Goal: Information Seeking & Learning: Learn about a topic

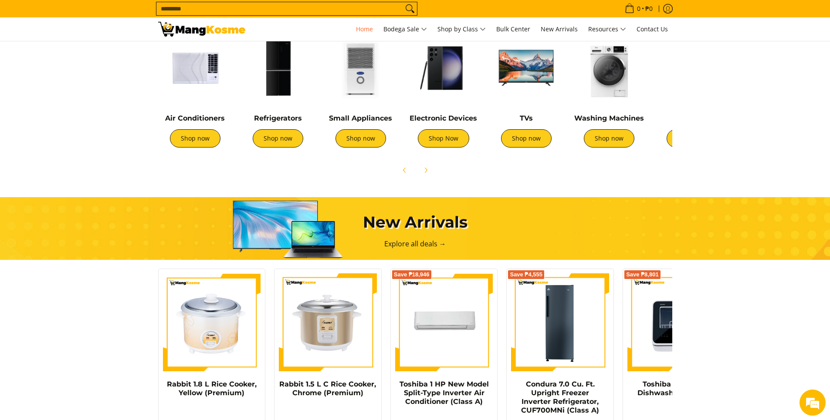
scroll to position [261, 0]
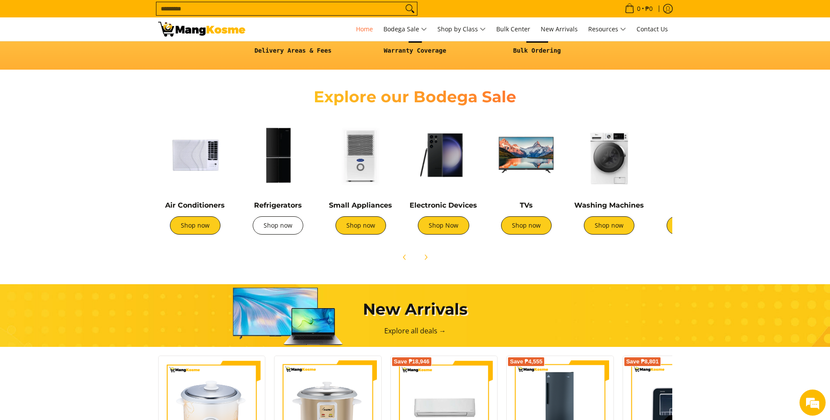
click at [282, 224] on link "Shop now" at bounding box center [278, 225] width 51 height 18
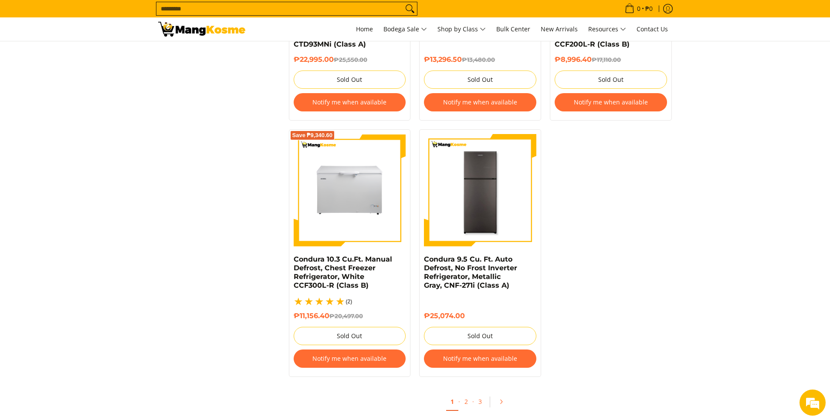
scroll to position [1786, 0]
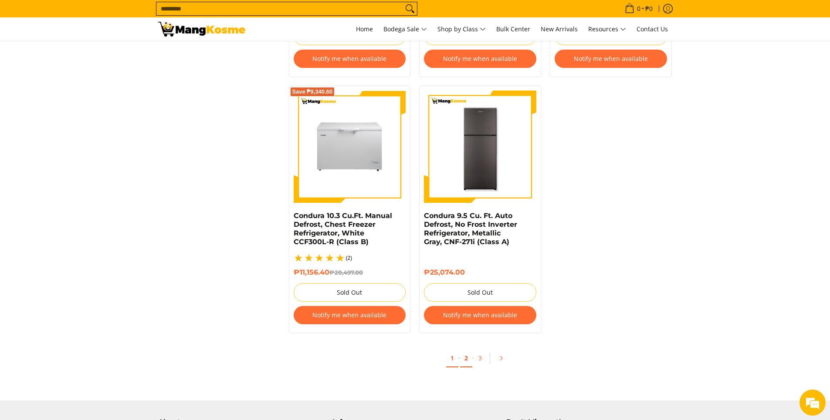
click at [466, 359] on link "2" at bounding box center [466, 359] width 12 height 18
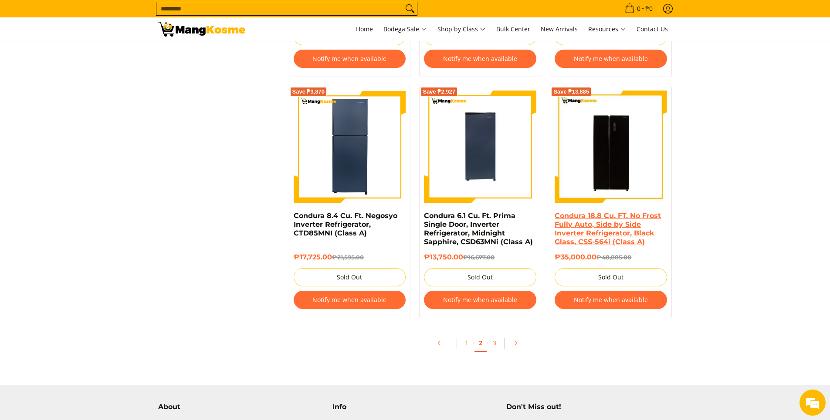
scroll to position [1829, 0]
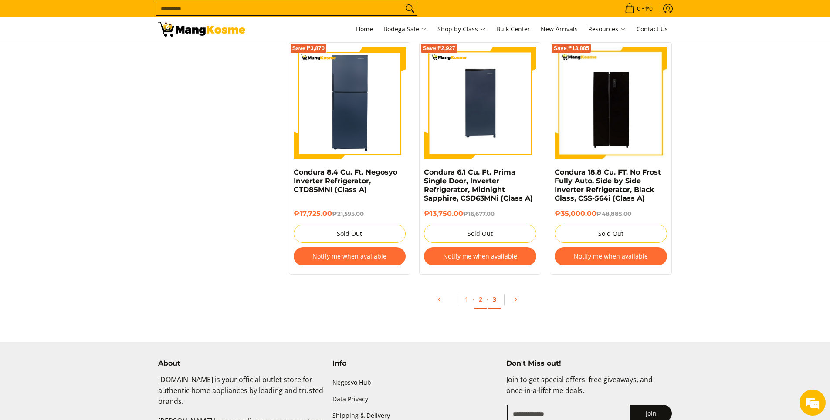
click at [494, 301] on link "3" at bounding box center [494, 300] width 12 height 18
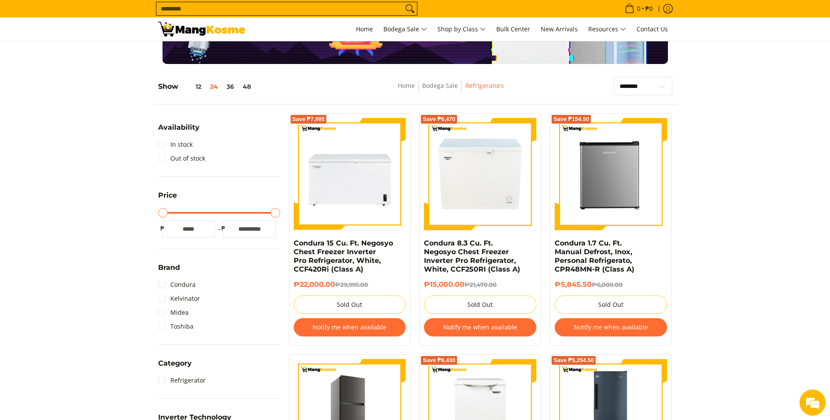
scroll to position [131, 0]
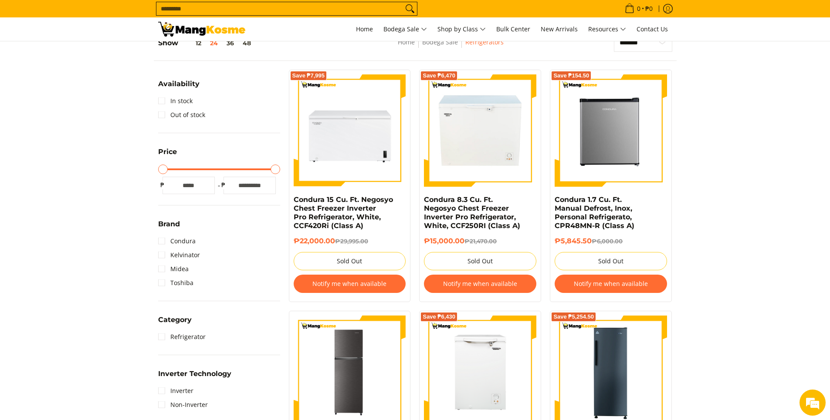
click at [361, 283] on button "Notify me when available" at bounding box center [350, 284] width 112 height 18
click at [344, 163] on link at bounding box center [350, 130] width 112 height 112
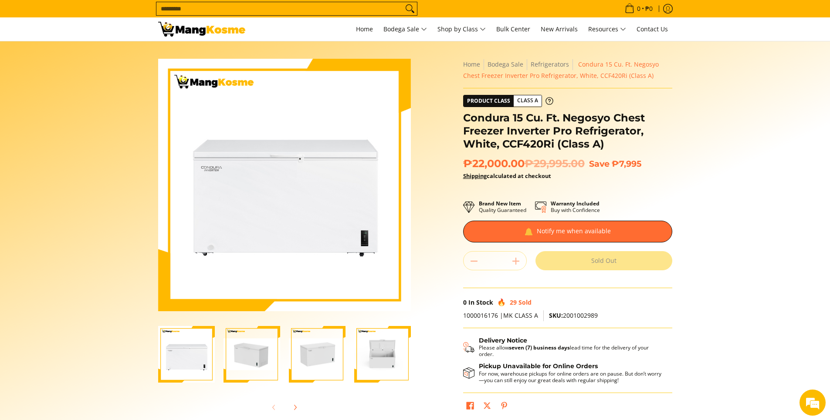
click at [176, 348] on img "Condura 15 Cu. Ft. Negosyo Chest Freezer Inverter Pro Refrigerator, White, CCF4…" at bounding box center [186, 354] width 57 height 57
click at [239, 350] on img "Condura 15 Cu. Ft. Negosyo Chest Freezer Inverter Pro Refrigerator, White, CCF4…" at bounding box center [251, 355] width 57 height 32
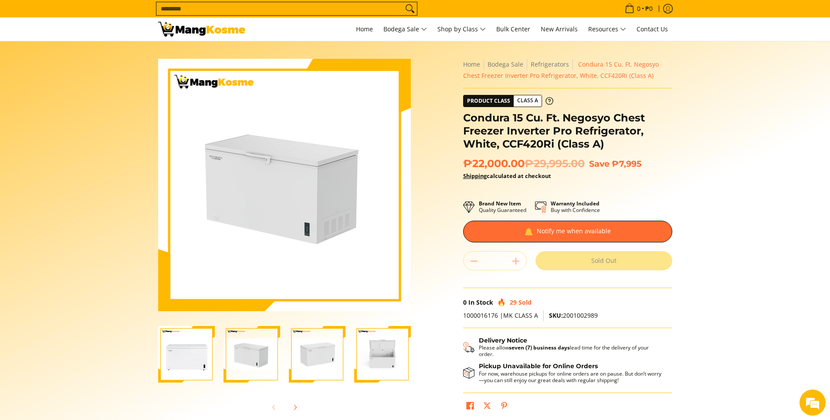
click at [308, 350] on img "Condura 15 Cu. Ft. Negosyo Chest Freezer Inverter Pro Refrigerator, White, CCF4…" at bounding box center [317, 355] width 57 height 32
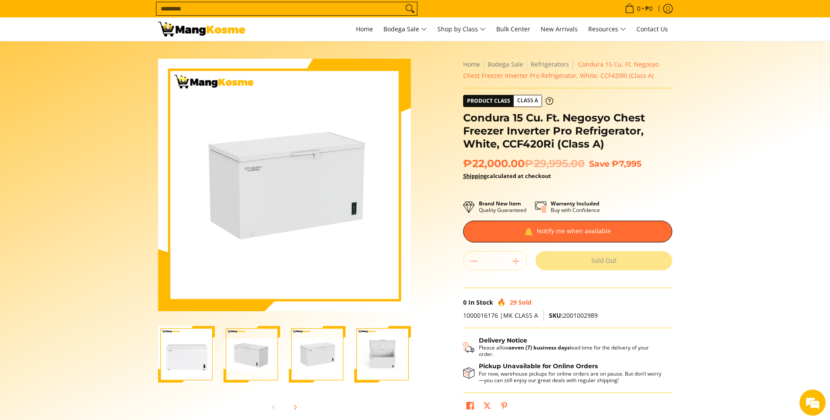
click at [381, 355] on img "Condura 15 Cu. Ft. Negosyo Chest Freezer Inverter Pro Refrigerator, White, CCF4…" at bounding box center [382, 355] width 57 height 32
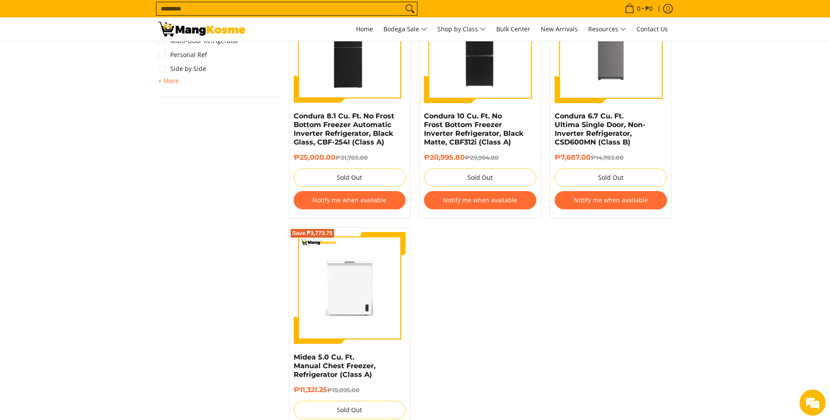
scroll to position [871, 0]
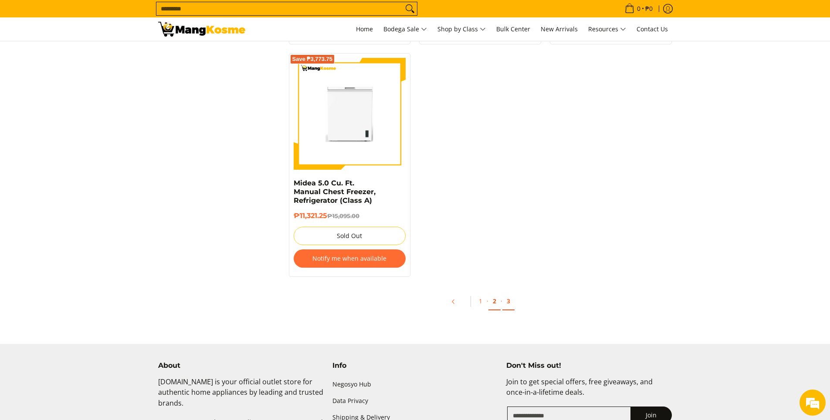
click at [493, 301] on link "2" at bounding box center [494, 302] width 12 height 18
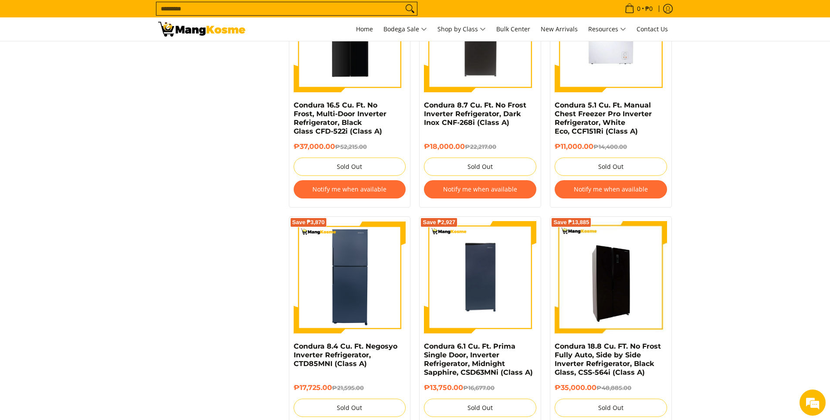
scroll to position [1829, 0]
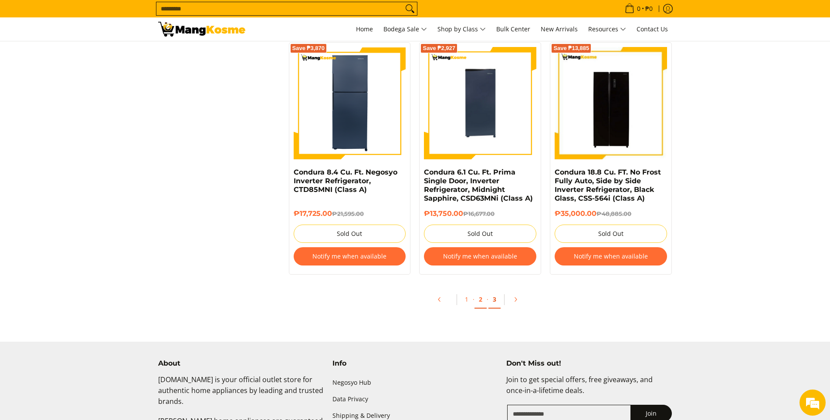
click at [495, 300] on link "3" at bounding box center [494, 300] width 12 height 18
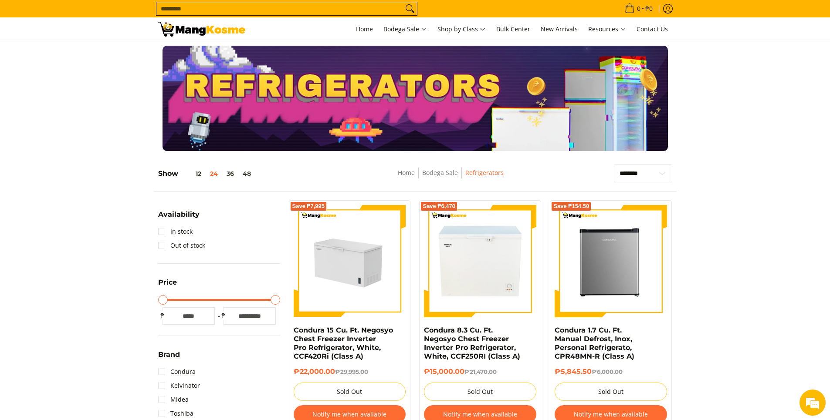
click at [357, 274] on img at bounding box center [350, 261] width 112 height 63
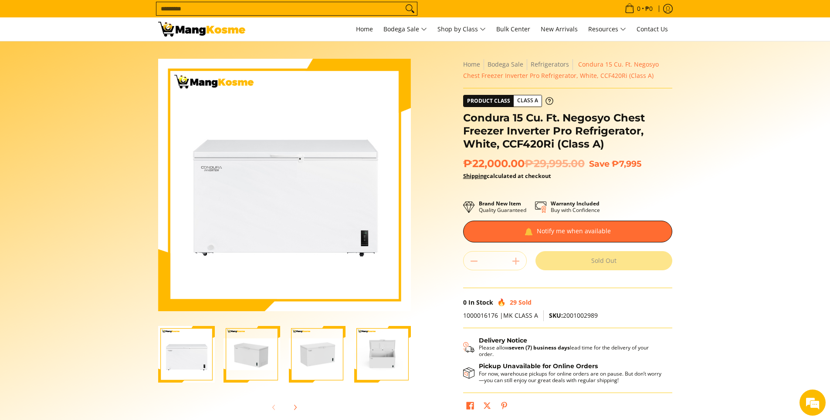
click at [518, 262] on div "Quantity * . Sold Out" at bounding box center [567, 260] width 209 height 19
click at [517, 261] on div "Quantity * . Sold Out" at bounding box center [567, 260] width 209 height 19
click at [516, 261] on div "Quantity * . Sold Out" at bounding box center [567, 260] width 209 height 19
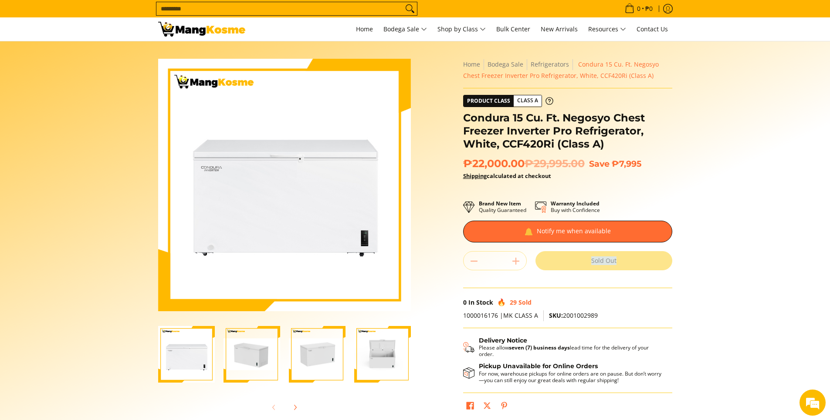
click at [516, 261] on div "Quantity * . Sold Out" at bounding box center [567, 260] width 209 height 19
click at [473, 261] on div "Quantity * . Sold Out" at bounding box center [567, 260] width 209 height 19
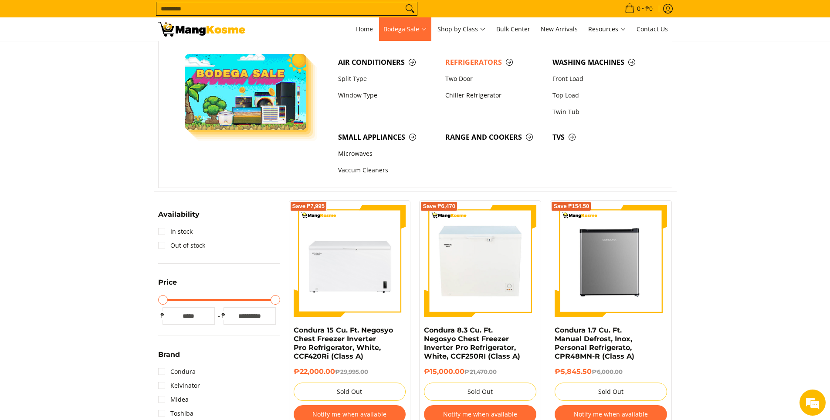
click at [404, 27] on span "Bodega Sale" at bounding box center [405, 29] width 44 height 11
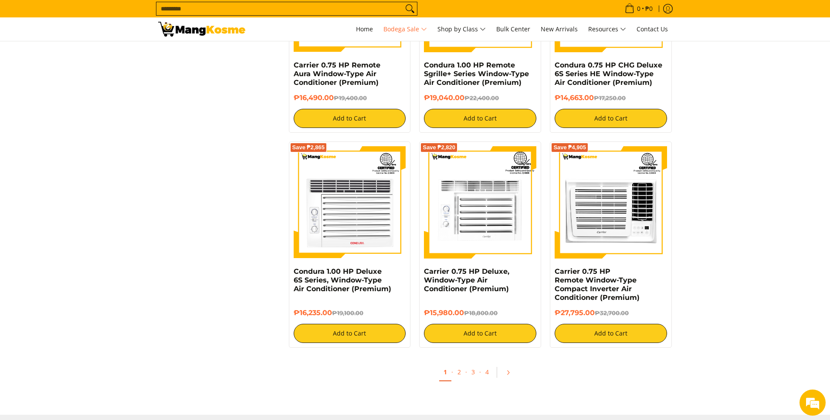
scroll to position [1786, 0]
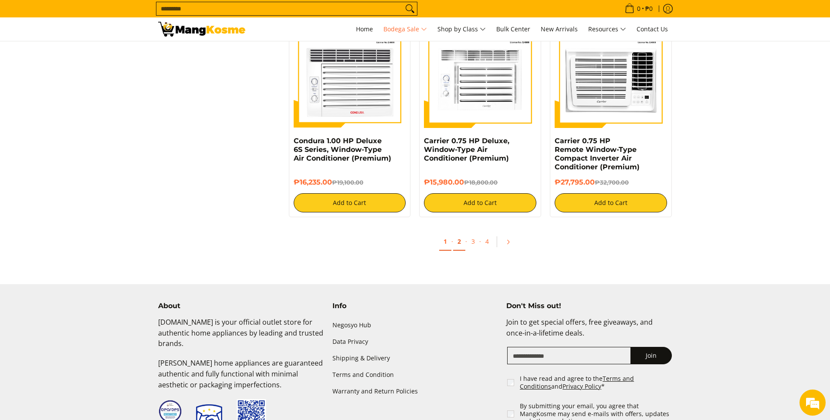
click at [459, 241] on link "2" at bounding box center [459, 242] width 12 height 18
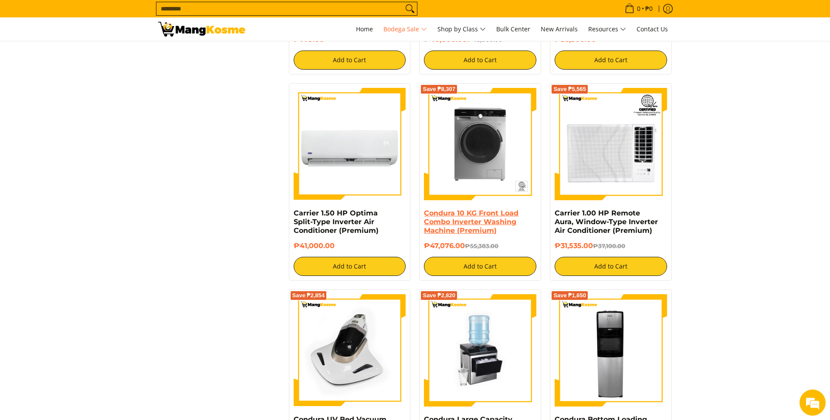
scroll to position [1699, 0]
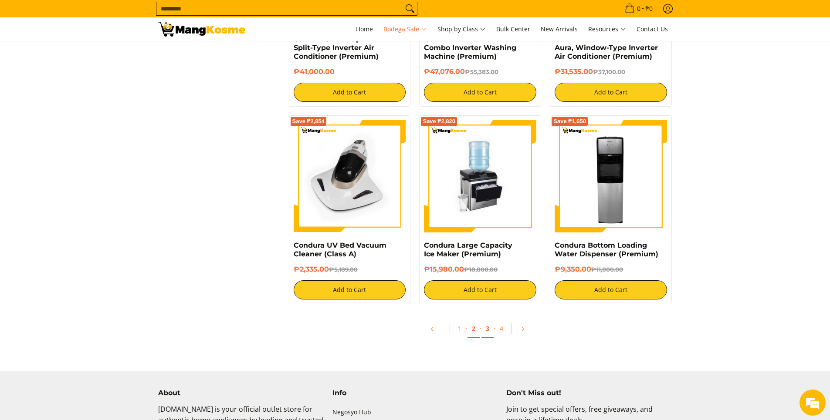
click at [488, 325] on link "3" at bounding box center [487, 329] width 12 height 18
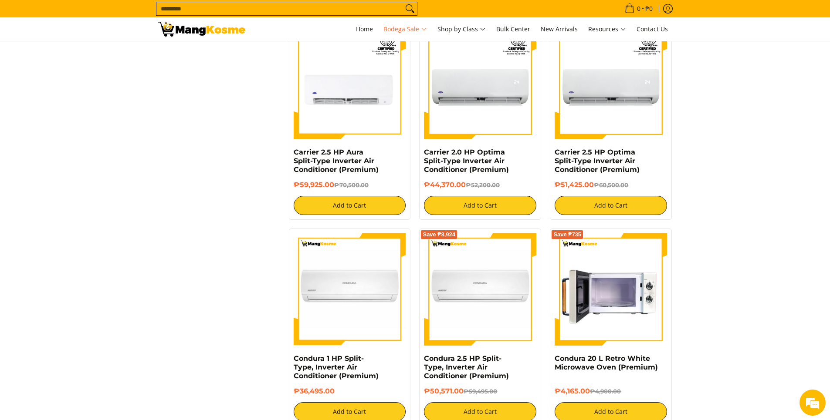
scroll to position [1612, 0]
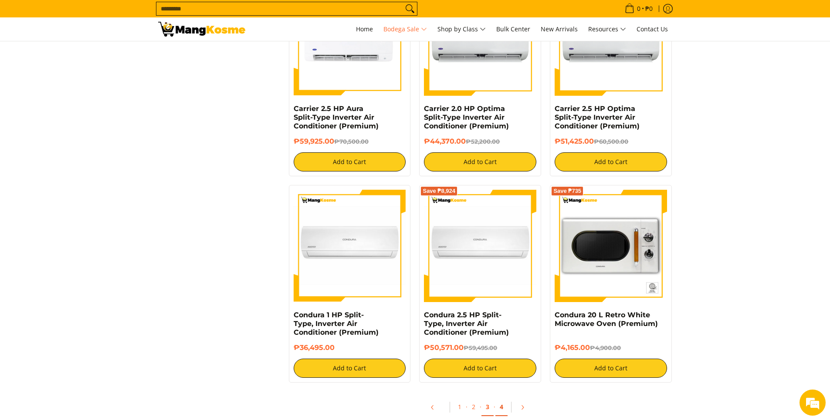
click at [501, 406] on link "4" at bounding box center [501, 408] width 12 height 18
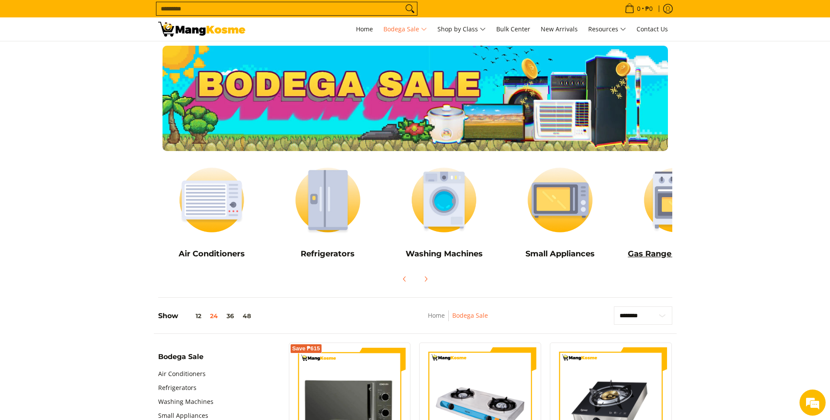
click at [670, 204] on img at bounding box center [676, 200] width 108 height 81
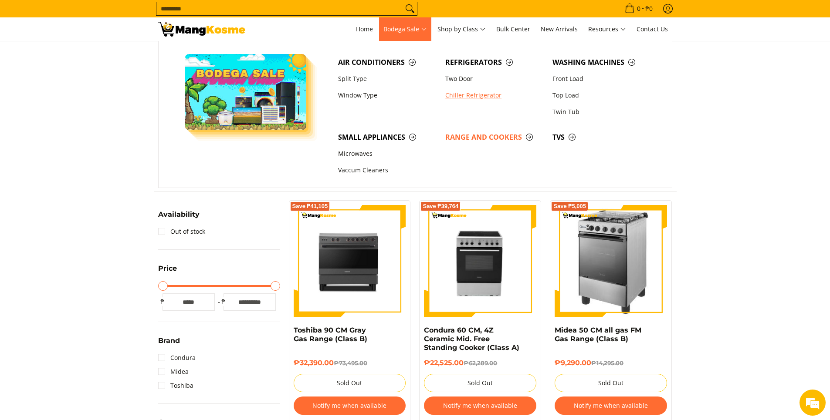
click at [456, 96] on link "Chiller Refrigerator" at bounding box center [494, 95] width 107 height 17
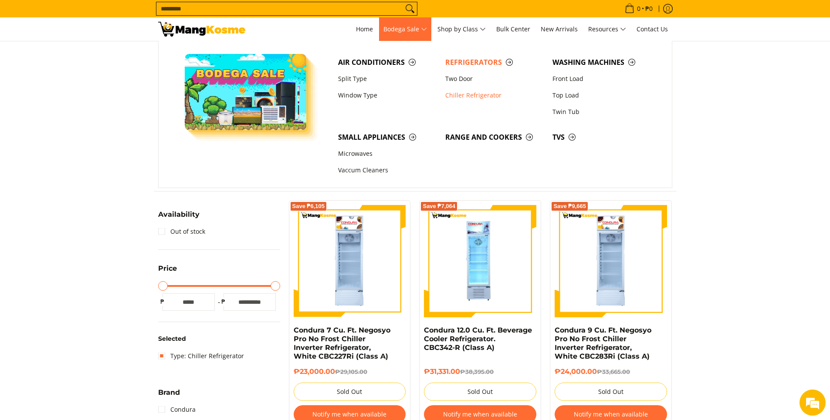
click at [421, 25] on span "Bodega Sale" at bounding box center [405, 29] width 44 height 11
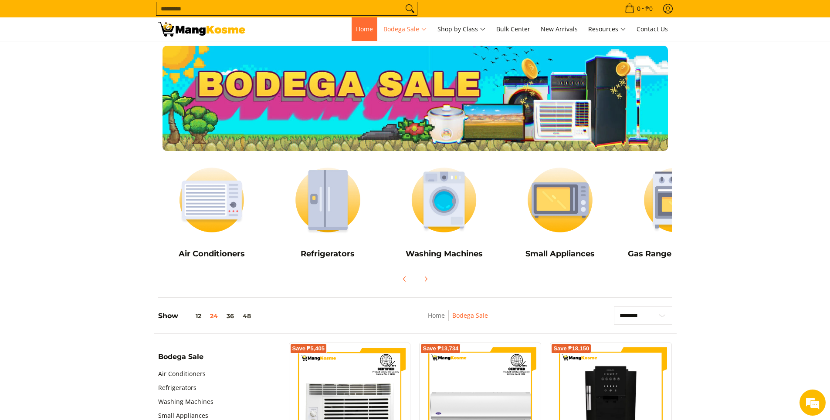
click at [357, 30] on span "Home" at bounding box center [364, 29] width 17 height 8
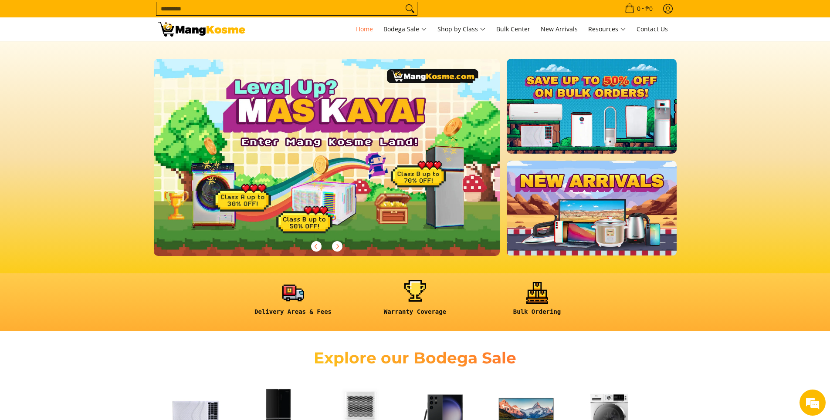
scroll to position [174, 0]
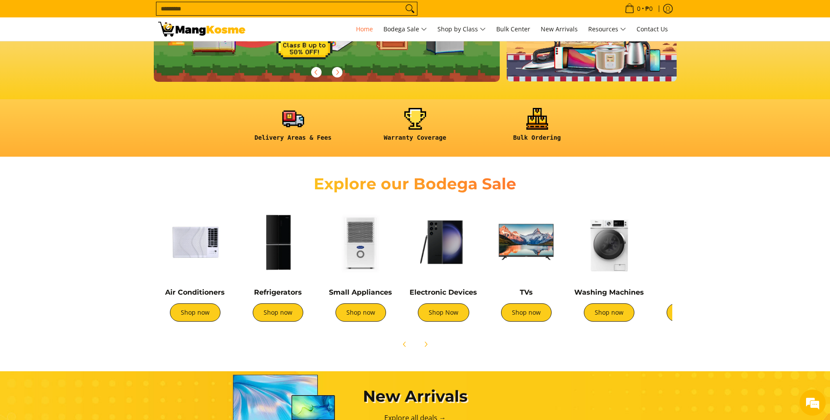
click at [441, 233] on img at bounding box center [443, 242] width 74 height 74
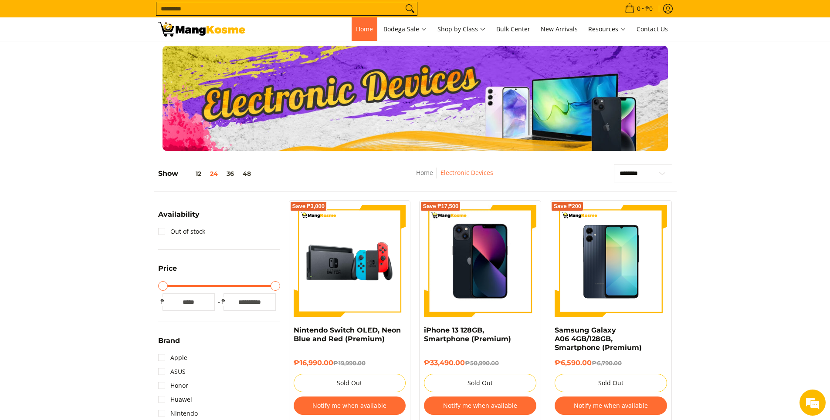
click at [356, 29] on span "Home" at bounding box center [364, 29] width 17 height 8
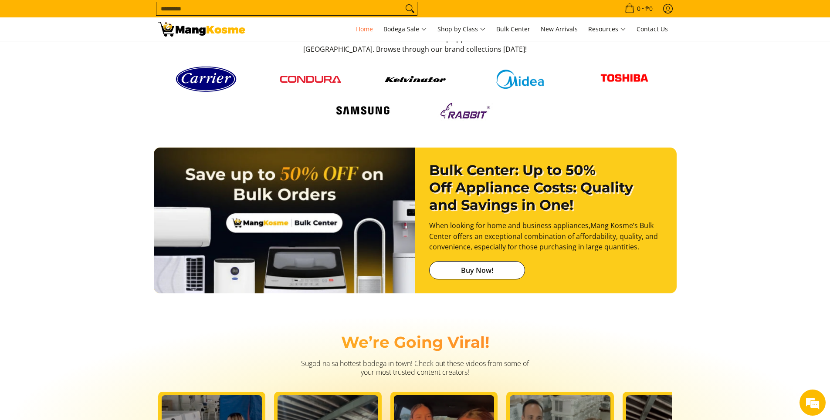
scroll to position [909, 0]
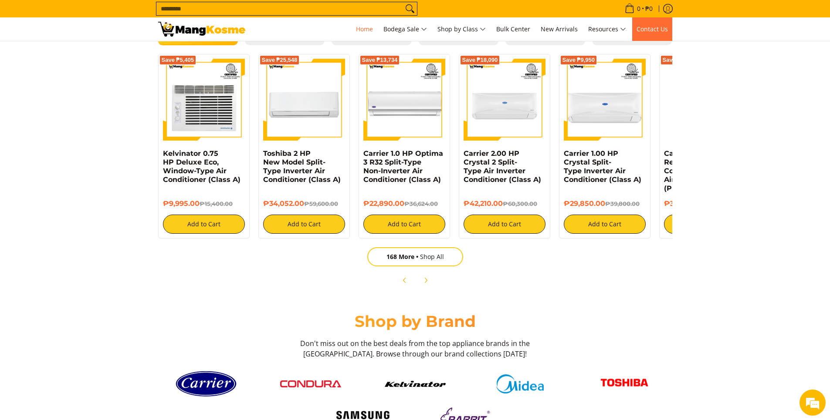
click at [649, 23] on link "Contact Us" at bounding box center [652, 29] width 40 height 24
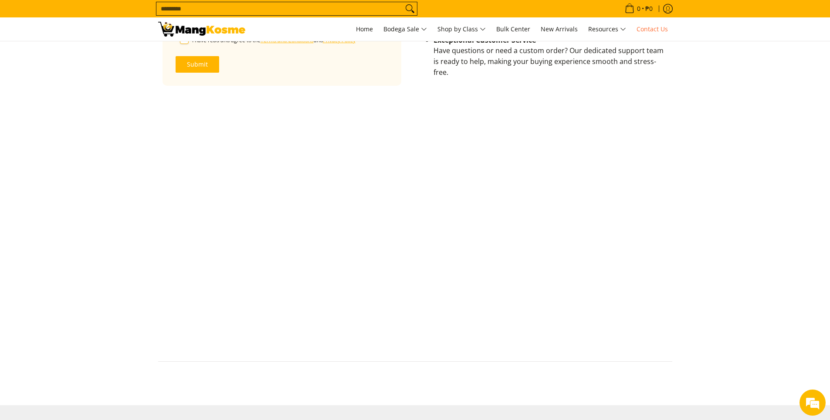
scroll to position [261, 0]
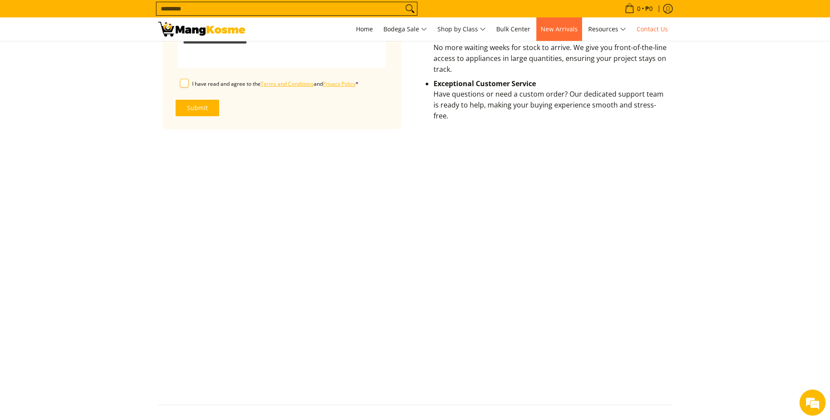
click at [562, 28] on span "New Arrivals" at bounding box center [559, 29] width 37 height 8
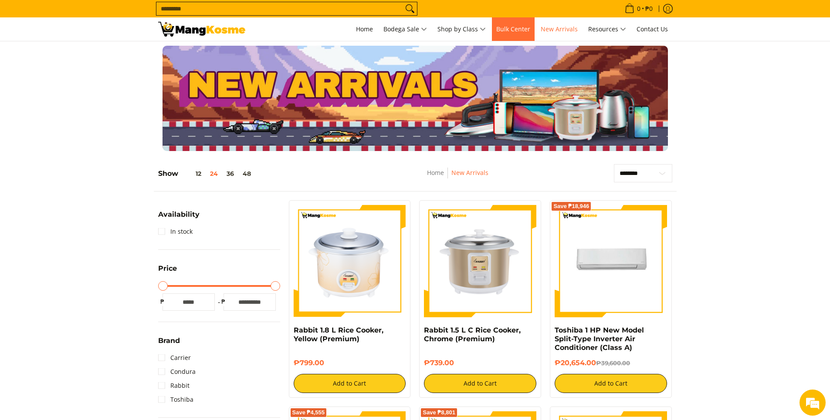
click at [517, 24] on link "Bulk Center" at bounding box center [513, 29] width 43 height 24
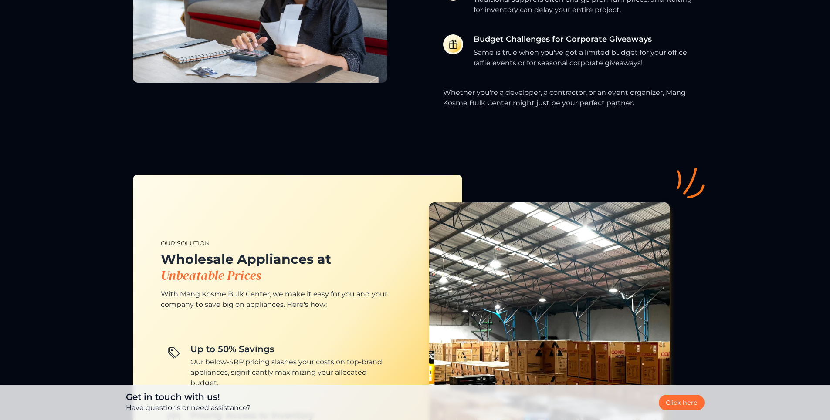
scroll to position [357, 0]
